Goal: Find specific page/section: Find specific page/section

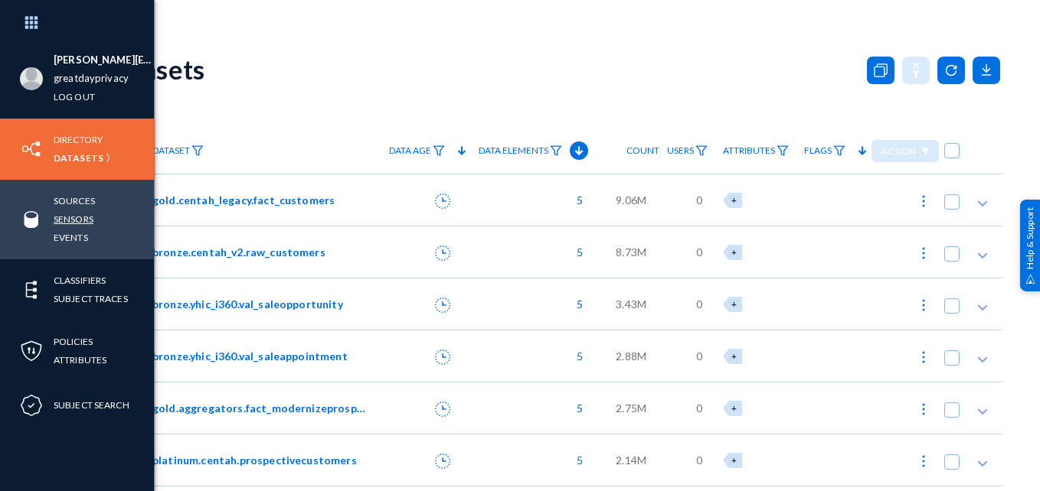
click at [76, 218] on link "Sensors" at bounding box center [74, 220] width 40 height 18
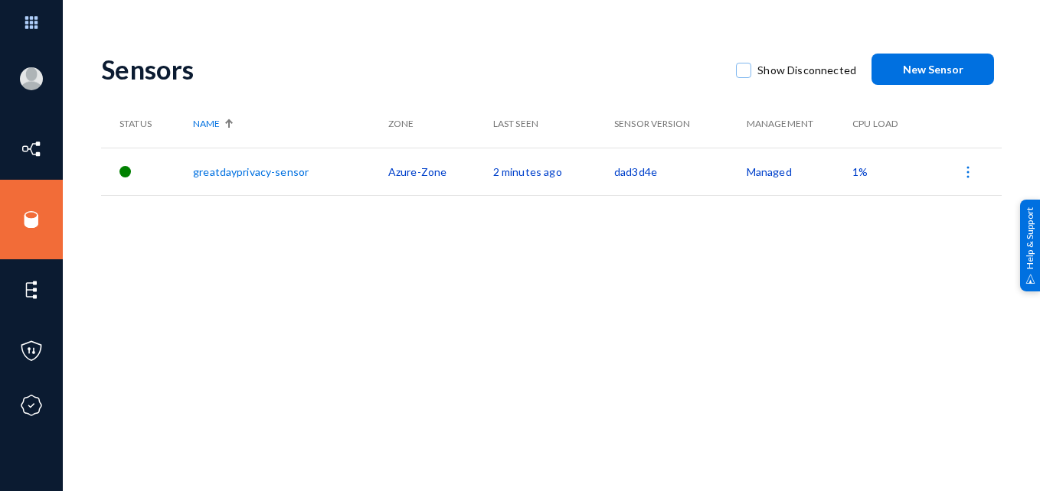
click at [534, 397] on div "Sensors Show Disconnected New Sensor Status Name Zone Last Seen Sensor Version …" at bounding box center [551, 267] width 900 height 459
click at [960, 171] on img at bounding box center [967, 172] width 15 height 15
click at [916, 276] on div at bounding box center [520, 245] width 1040 height 491
click at [771, 306] on div "Sensors Show Disconnected New Sensor Status Name Zone Last Seen Sensor Version …" at bounding box center [551, 267] width 900 height 459
